Goal: Complete application form

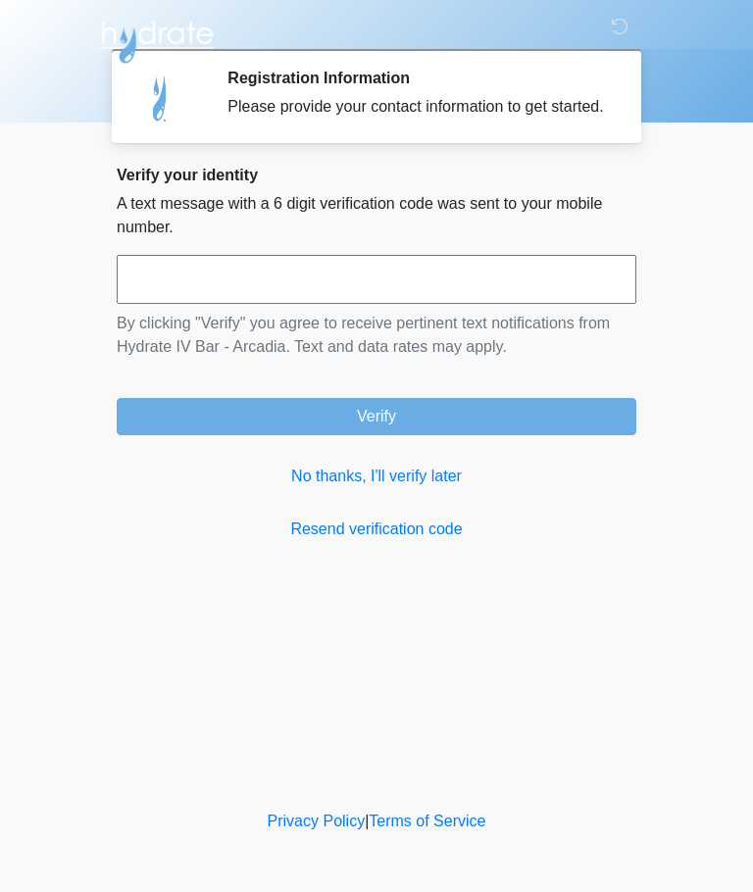
click at [430, 488] on link "No thanks, I'll verify later" at bounding box center [377, 477] width 520 height 24
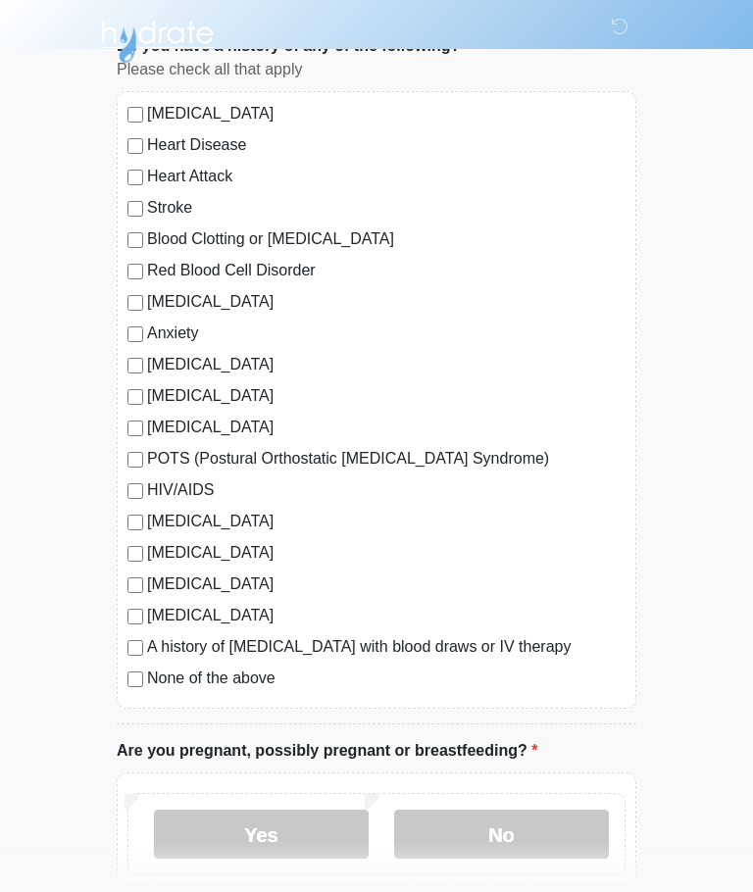
scroll to position [151, 0]
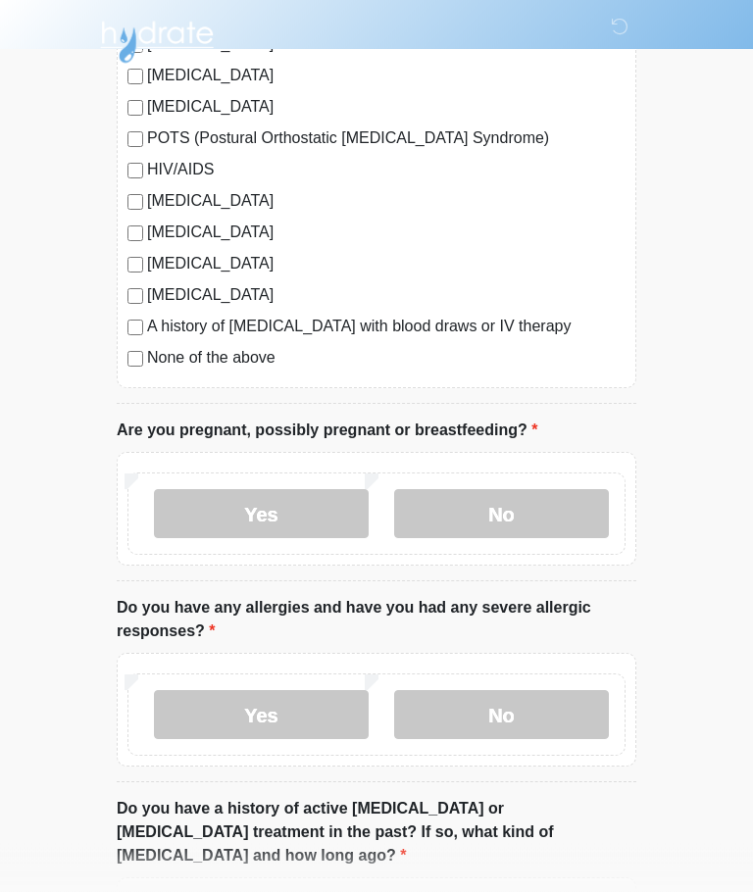
click at [578, 517] on label "No" at bounding box center [501, 514] width 215 height 49
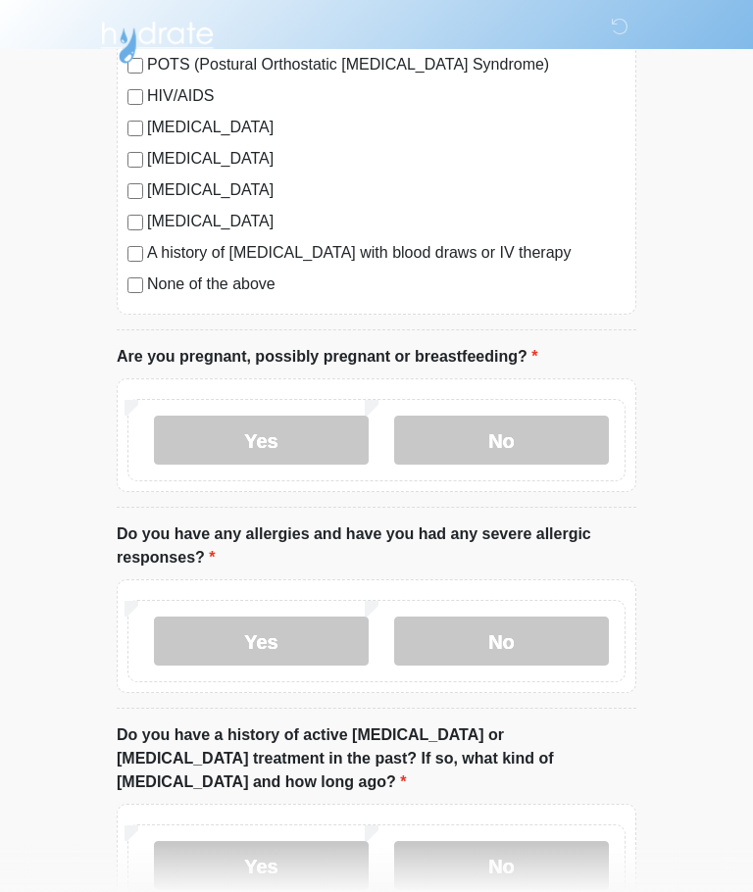
scroll to position [554, 0]
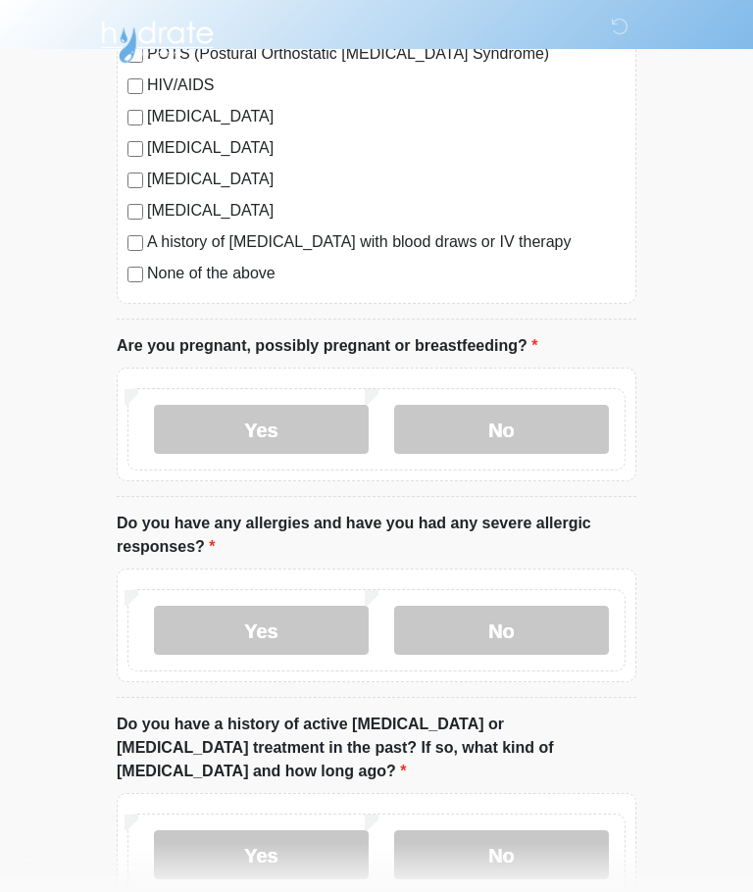
click at [549, 628] on label "No" at bounding box center [501, 631] width 215 height 49
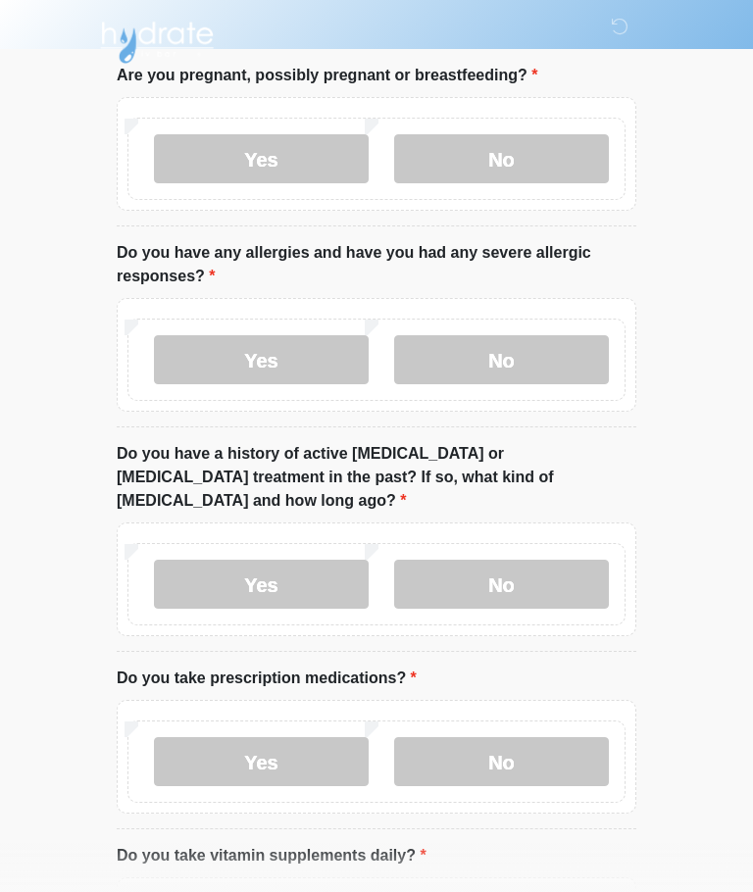
scroll to position [831, 0]
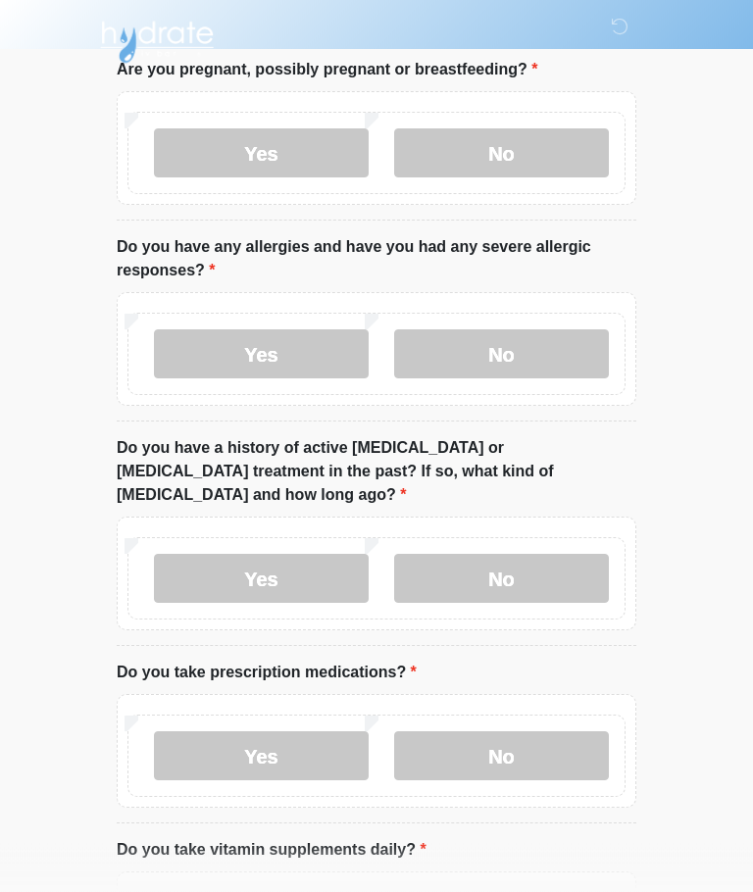
click at [572, 555] on label "No" at bounding box center [501, 579] width 215 height 49
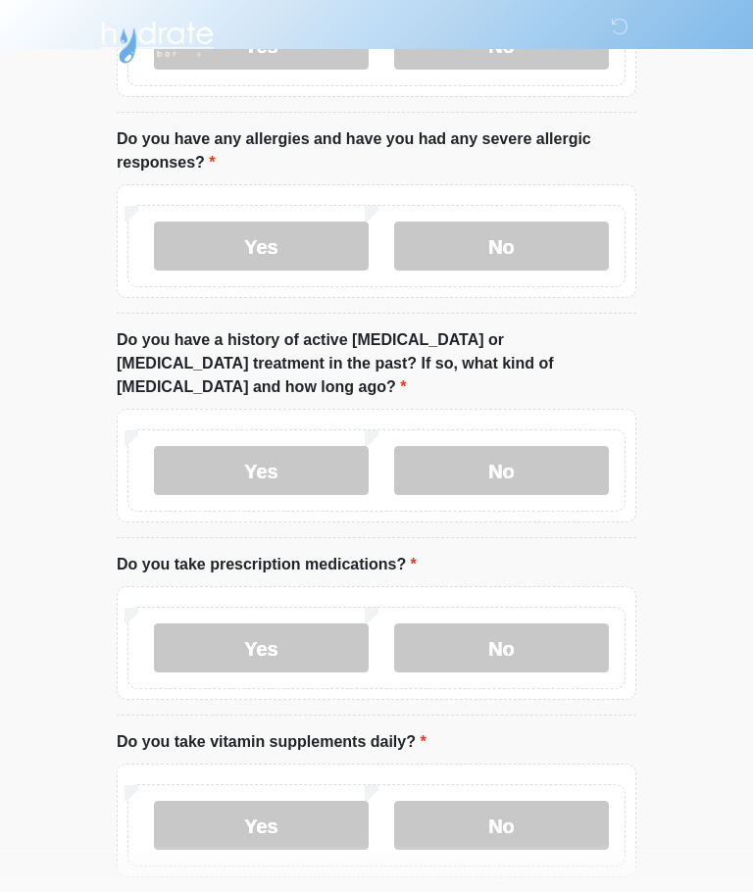
scroll to position [947, 0]
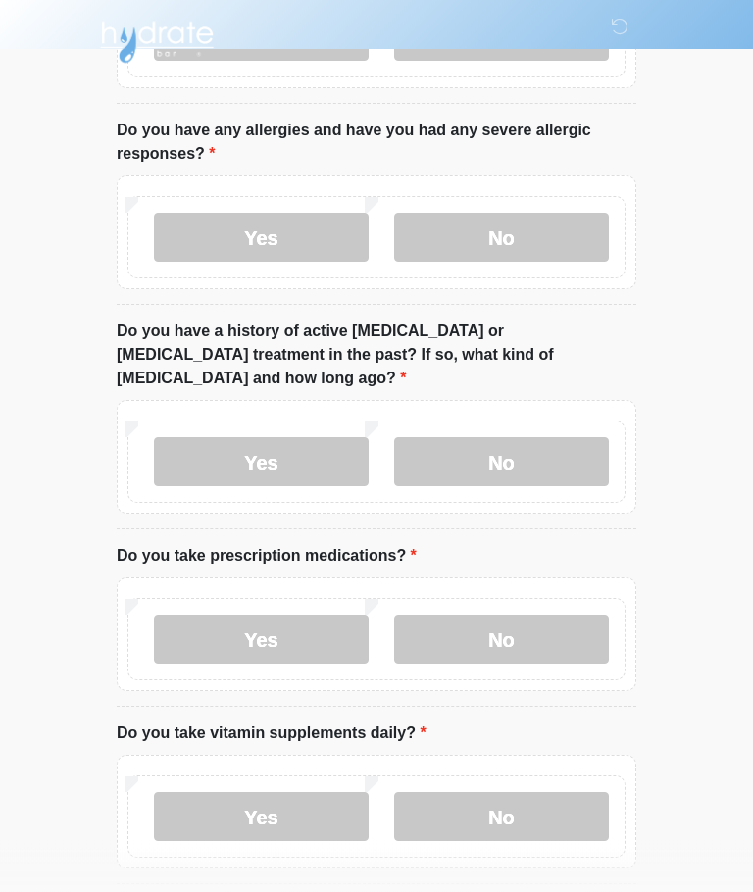
click at [210, 616] on label "Yes" at bounding box center [261, 640] width 215 height 49
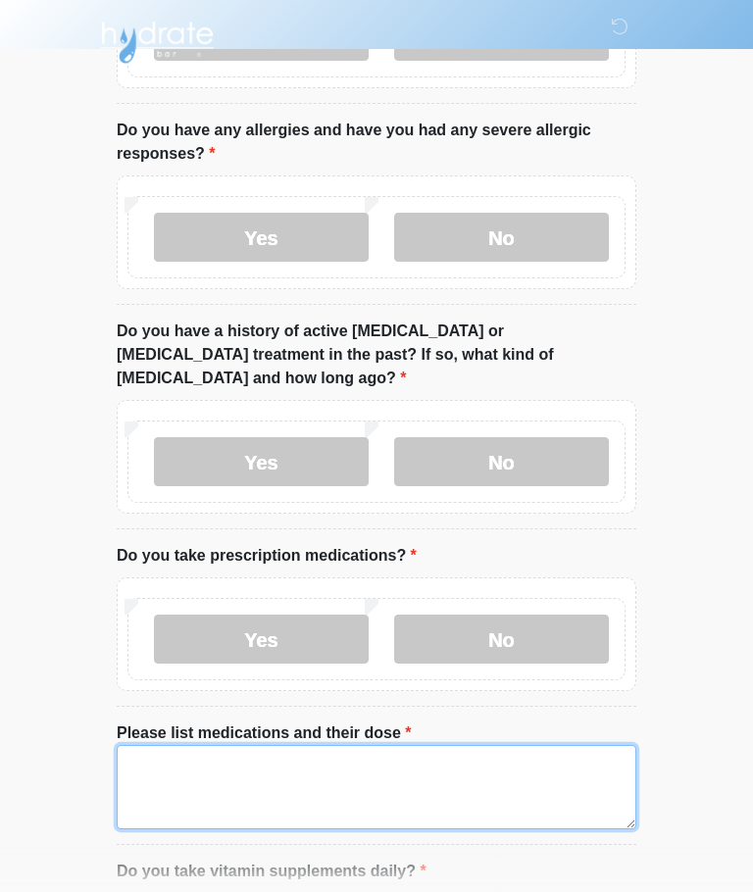
click at [469, 757] on textarea "Please list medications and their dose" at bounding box center [377, 787] width 520 height 84
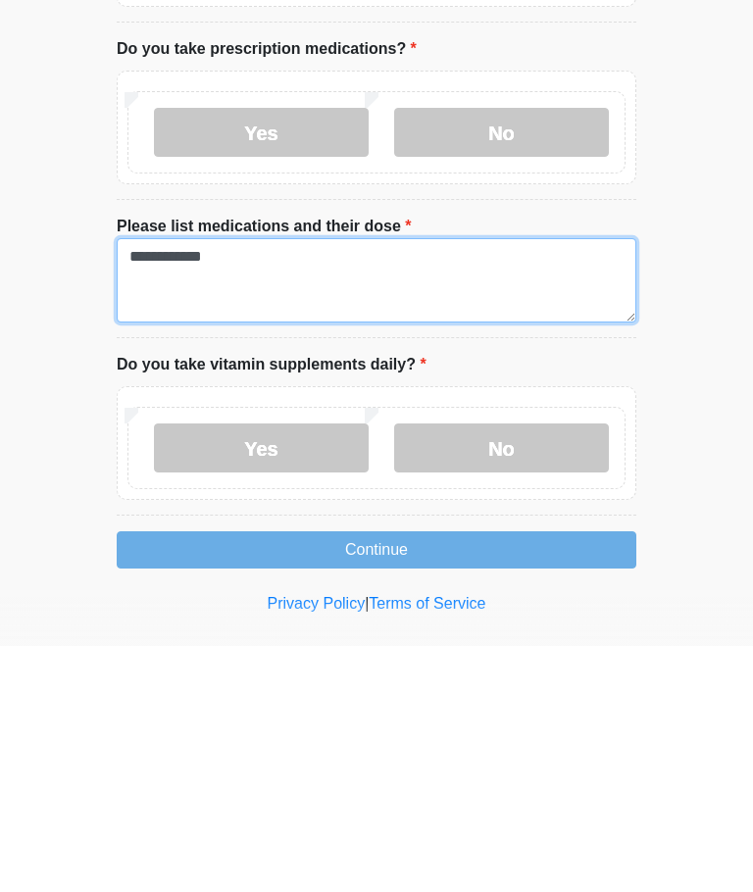
scroll to position [1211, 0]
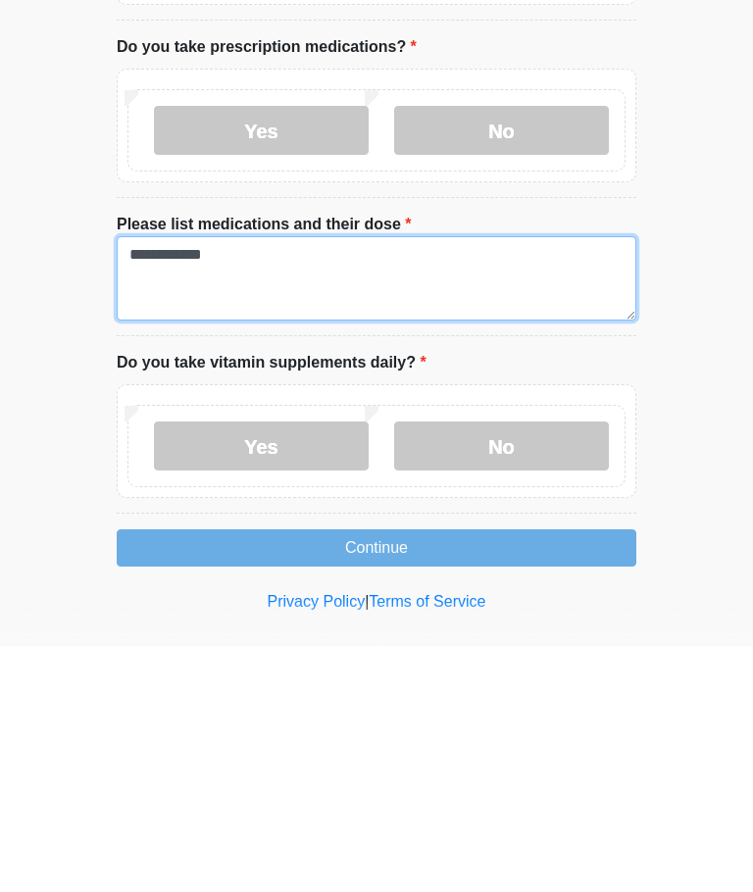
type textarea "**********"
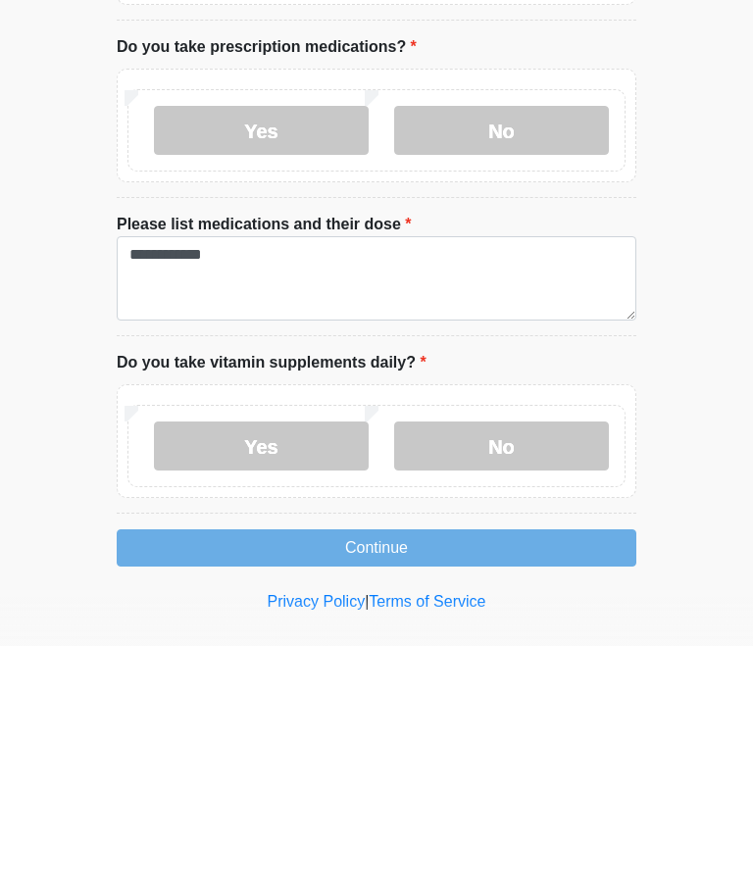
click at [530, 668] on label "No" at bounding box center [501, 692] width 215 height 49
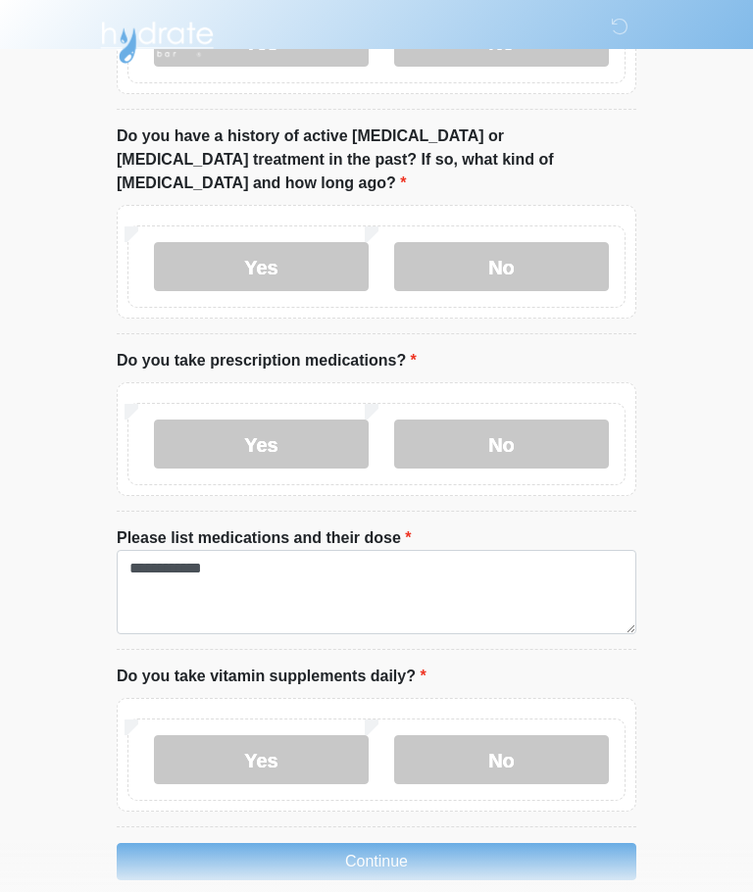
click at [506, 843] on button "Continue" at bounding box center [377, 861] width 520 height 37
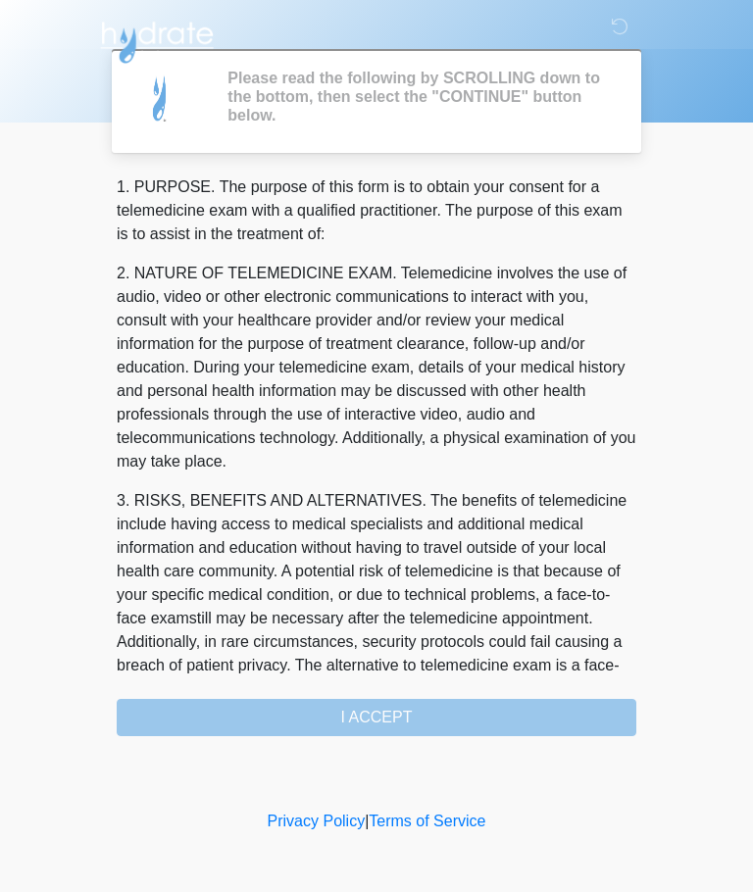
scroll to position [0, 0]
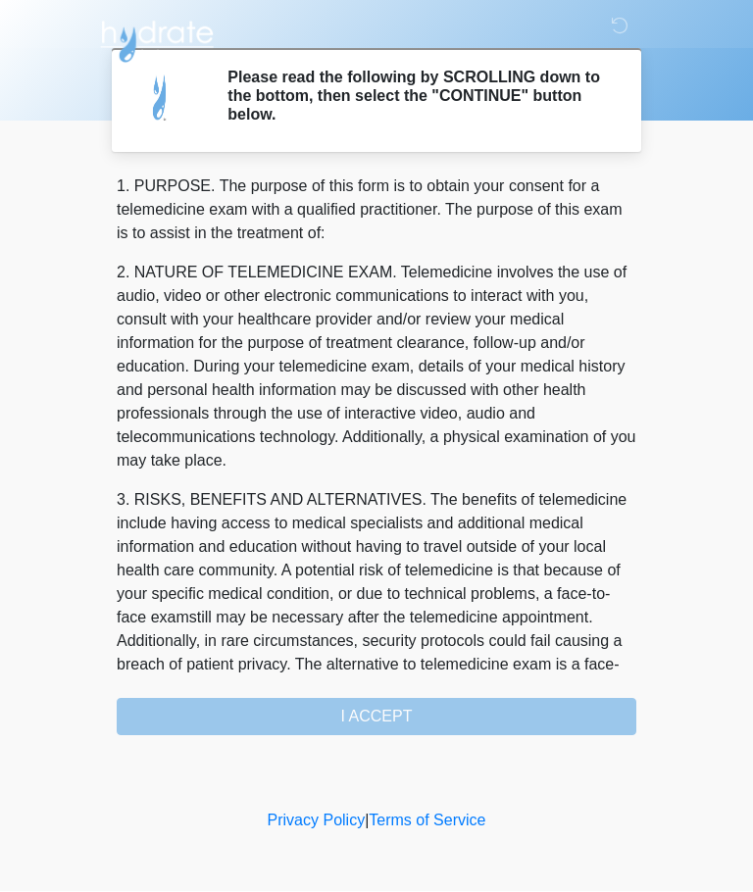
click at [469, 710] on div "1. PURPOSE. The purpose of this form is to obtain your consent for a telemedici…" at bounding box center [377, 456] width 520 height 561
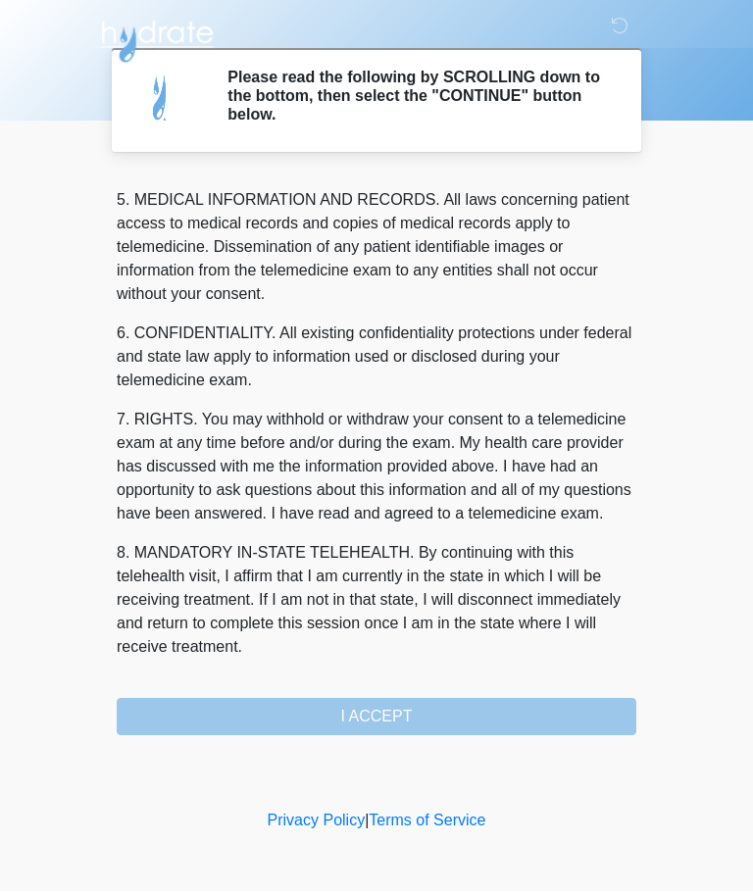
scroll to position [637, 0]
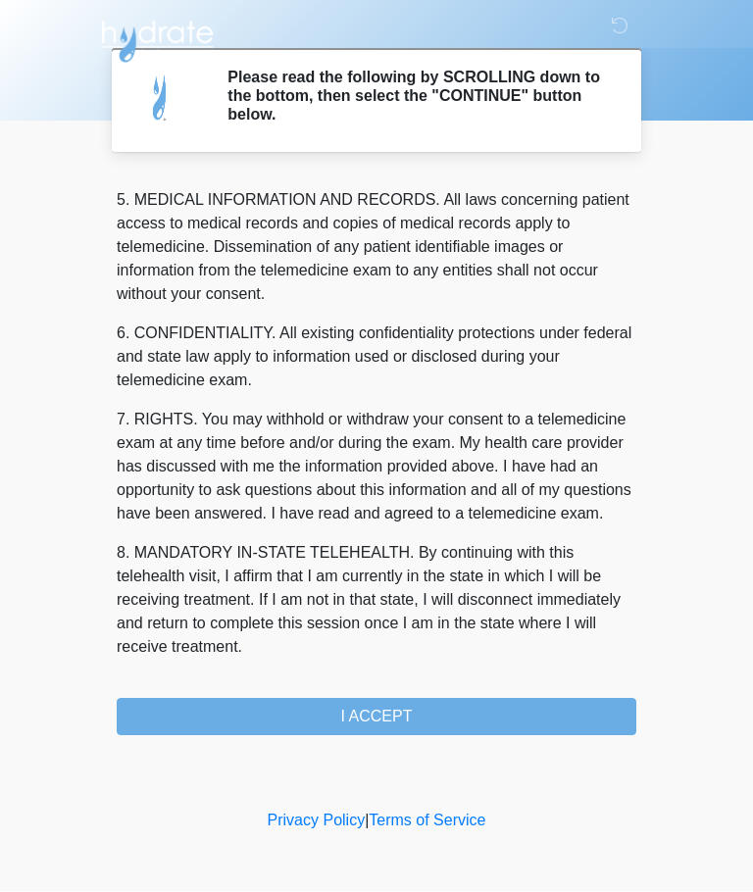
click at [424, 714] on button "I ACCEPT" at bounding box center [377, 717] width 520 height 37
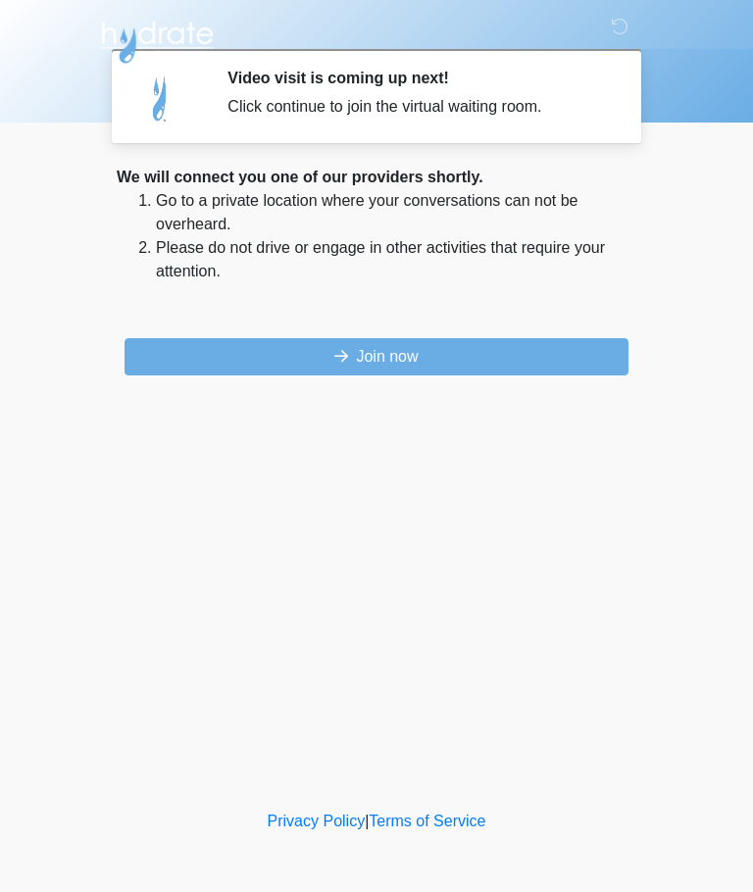
click at [418, 357] on button "Join now" at bounding box center [377, 356] width 504 height 37
